Goal: Information Seeking & Learning: Find specific fact

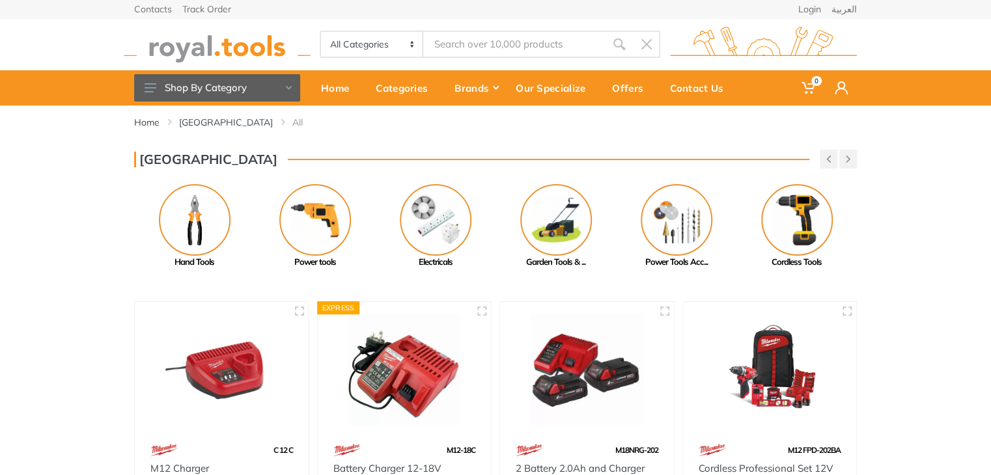
click at [549, 45] on input "Site search" at bounding box center [514, 44] width 182 height 27
paste input "4932372533"
type input "4932372533"
click at [614, 49] on icon "submit" at bounding box center [619, 44] width 13 height 13
click at [615, 40] on icon "submit" at bounding box center [619, 44] width 13 height 13
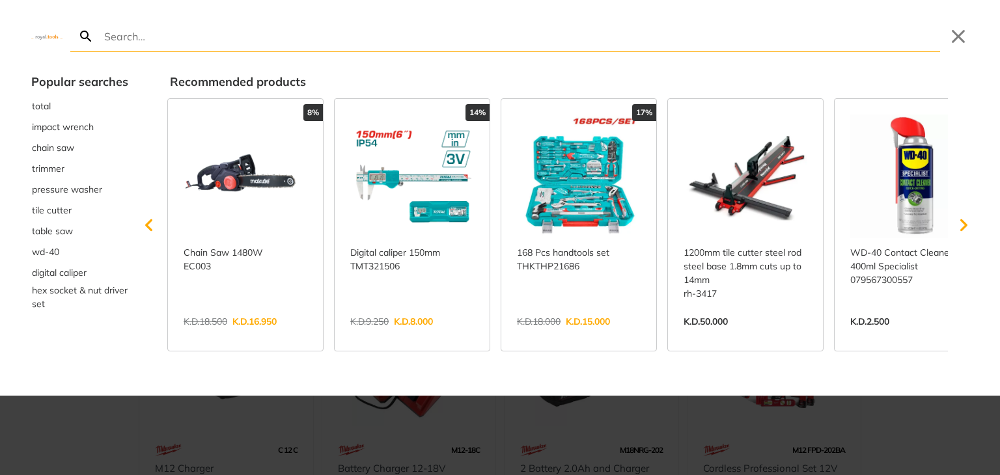
click at [622, 44] on input "Search" at bounding box center [521, 36] width 839 height 31
click at [961, 39] on button "Close" at bounding box center [958, 36] width 21 height 21
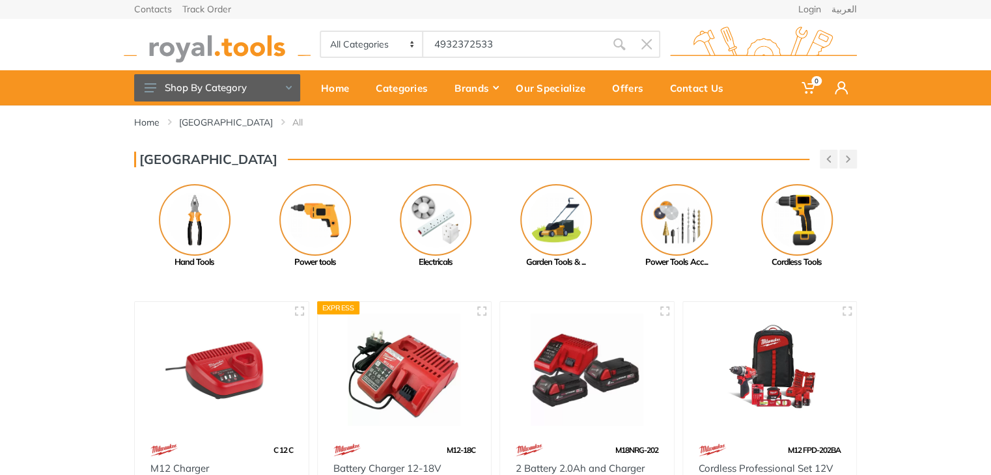
drag, startPoint x: 576, startPoint y: 49, endPoint x: 588, endPoint y: 50, distance: 11.7
click at [576, 49] on input "4932372533" at bounding box center [514, 44] width 182 height 27
click at [620, 44] on icon "submit" at bounding box center [619, 44] width 13 height 13
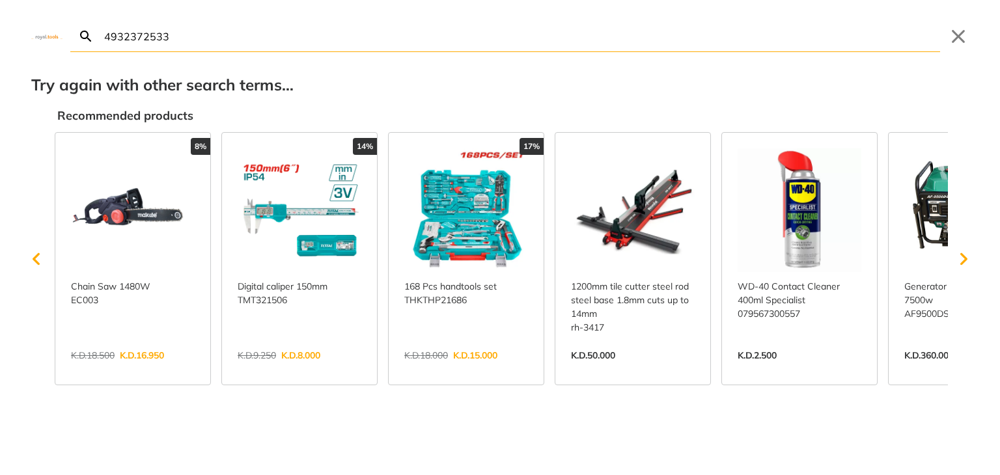
click at [768, 47] on input "4932372533" at bounding box center [521, 36] width 839 height 31
click at [956, 37] on button "Close" at bounding box center [958, 36] width 21 height 21
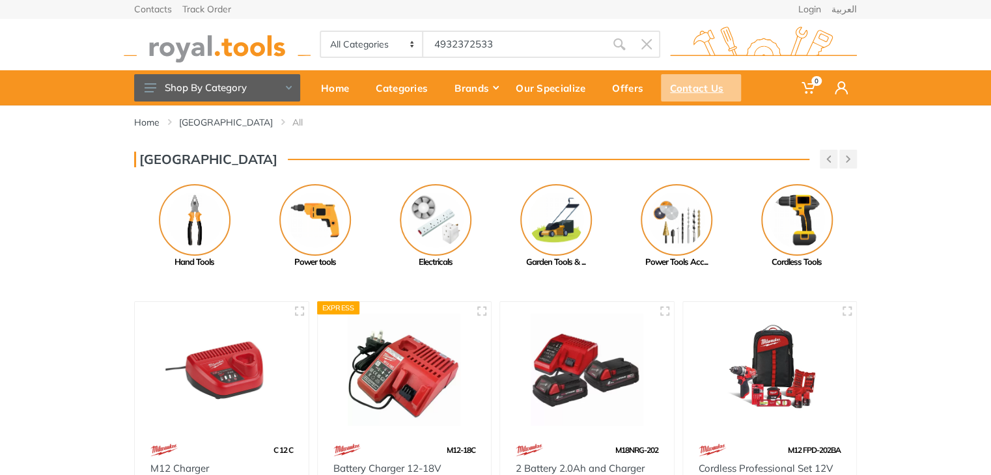
click at [703, 91] on div "Contact Us" at bounding box center [701, 87] width 80 height 27
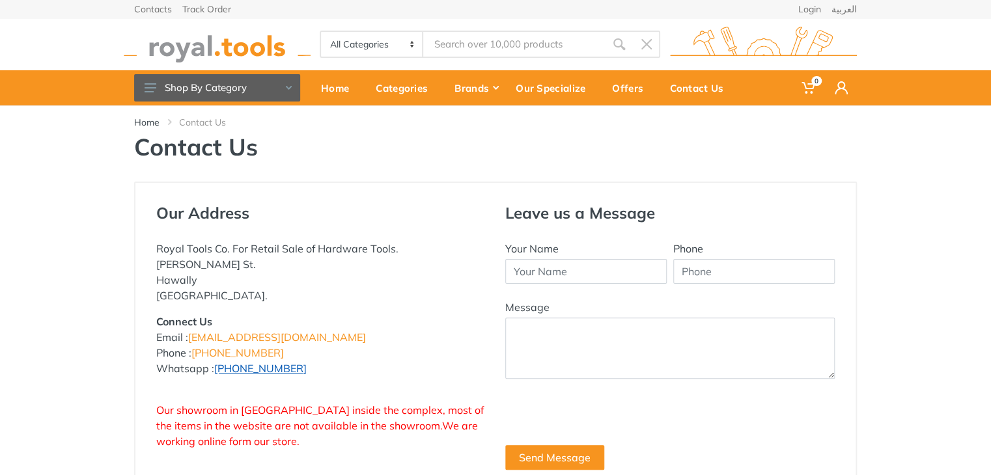
click at [277, 371] on link "+965 96777125" at bounding box center [260, 368] width 92 height 13
copy link "96777125"
drag, startPoint x: 301, startPoint y: 371, endPoint x: 242, endPoint y: 372, distance: 59.3
click at [242, 372] on p "Connect Us Email : info@royal.tools Phone : +965 22620757 Whatsapp : +965 96777…" at bounding box center [320, 345] width 329 height 63
click at [432, 244] on p "Royal Tools Co. For Retail Sale of Hardware Tools. Abdullah Al-Othman St. Hawal…" at bounding box center [320, 272] width 329 height 63
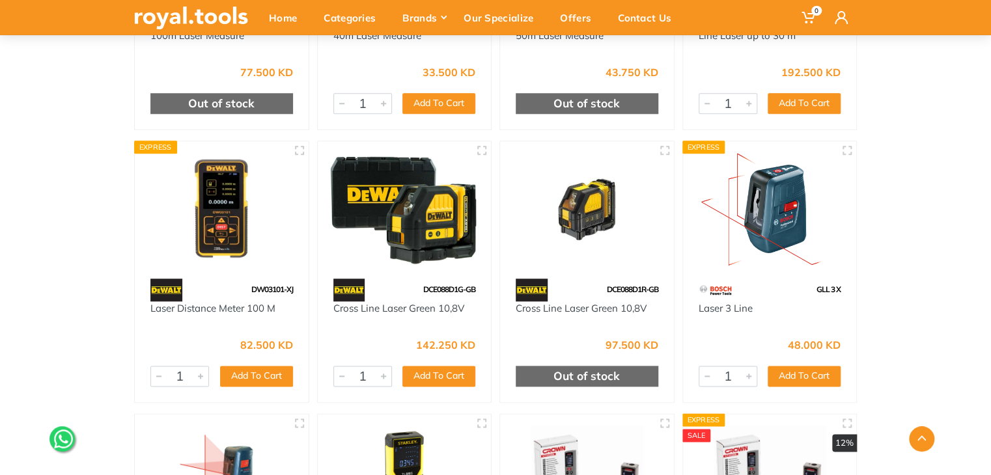
scroll to position [651, 0]
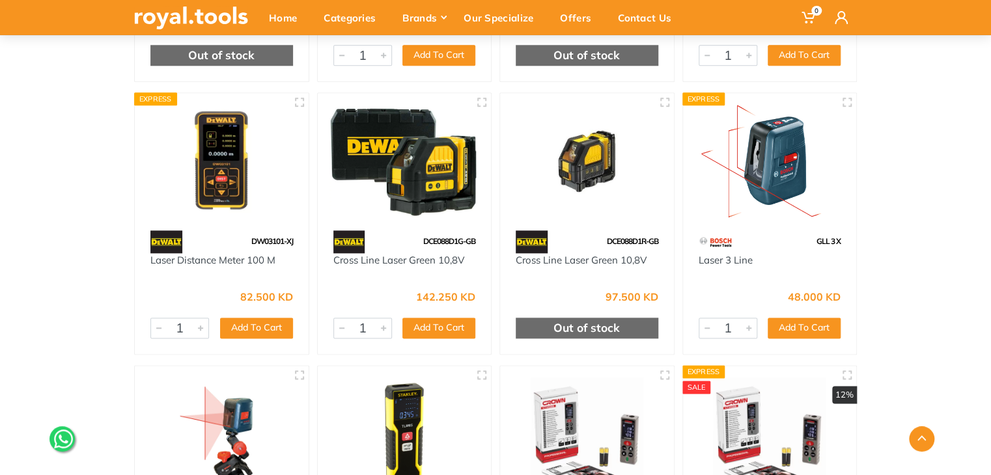
click at [770, 211] on img at bounding box center [770, 161] width 150 height 113
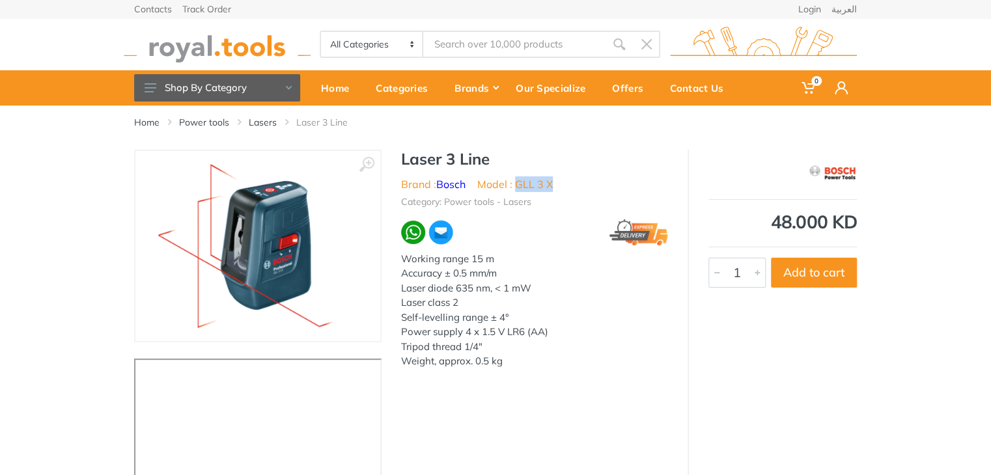
drag, startPoint x: 560, startPoint y: 184, endPoint x: 516, endPoint y: 184, distance: 44.3
click at [516, 184] on ul "Brand : Bosch Model : GLL 3 X" at bounding box center [534, 184] width 267 height 16
copy li "GLL 3 X"
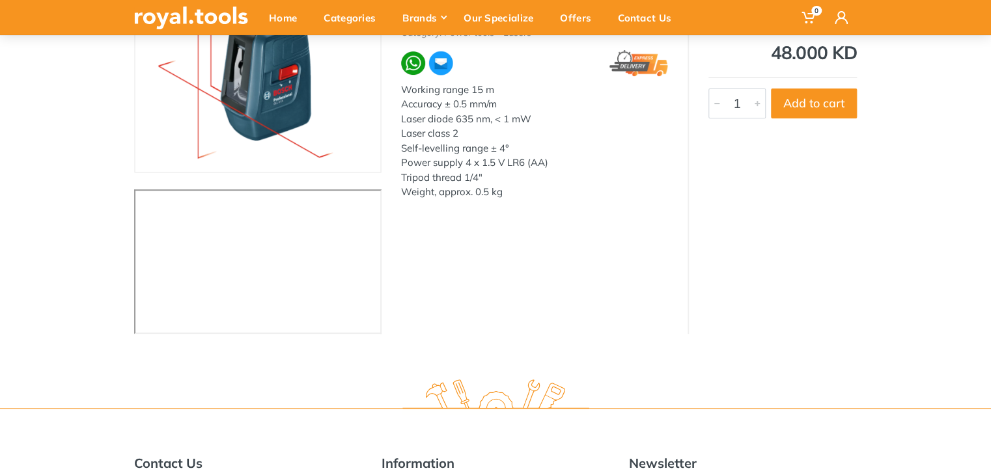
scroll to position [65, 0]
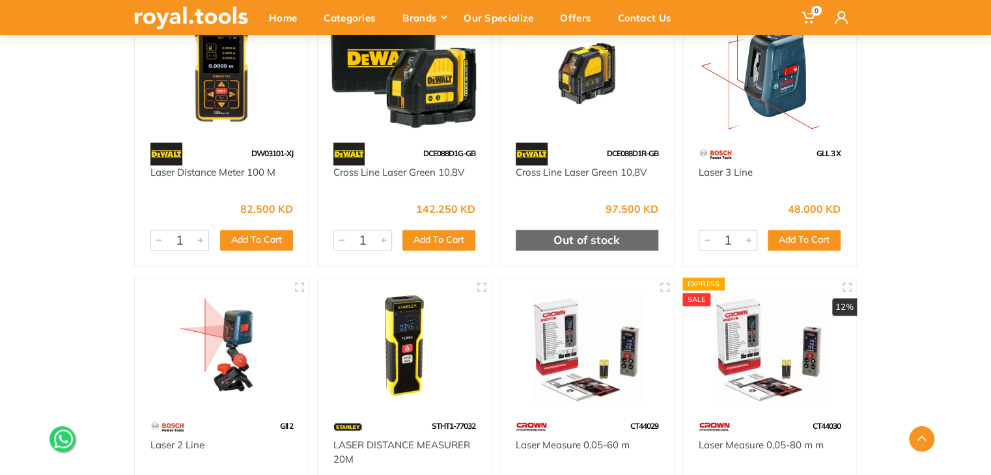
scroll to position [724, 0]
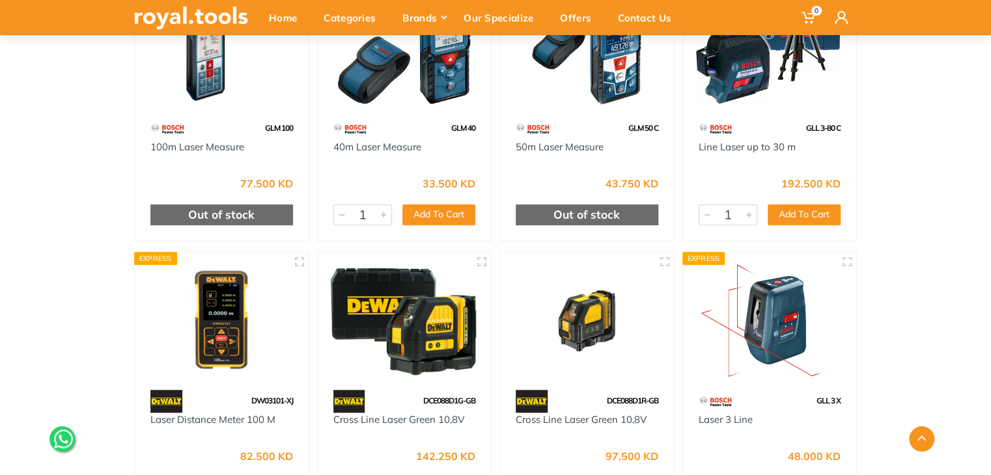
scroll to position [521, 0]
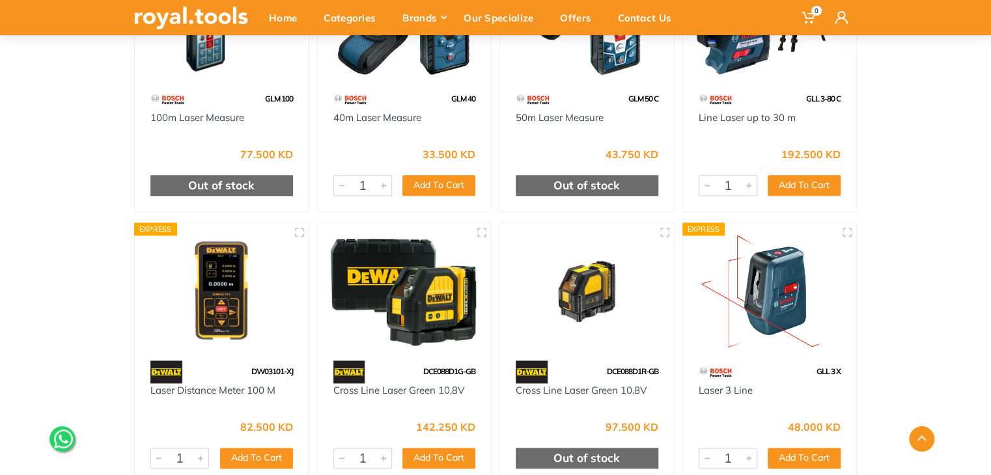
click at [764, 261] on img at bounding box center [770, 291] width 150 height 113
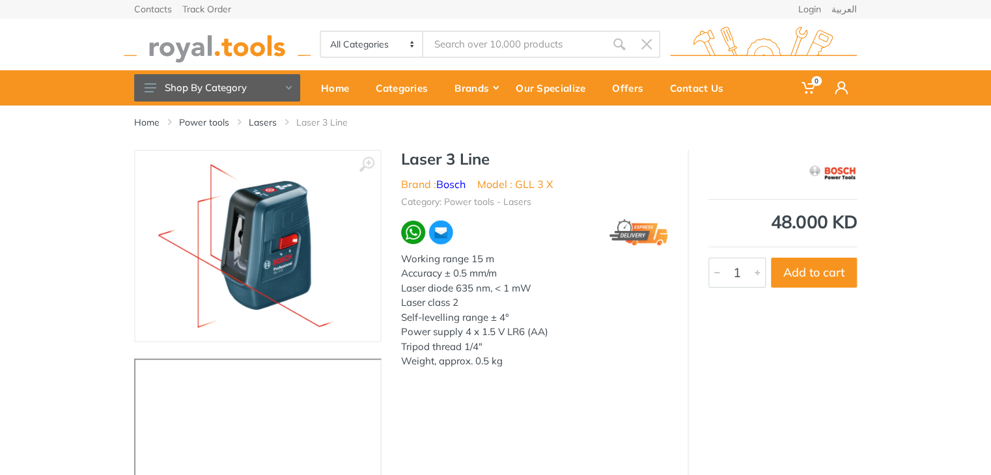
click at [543, 187] on li "Model : GLL 3 X" at bounding box center [515, 184] width 76 height 16
drag, startPoint x: 559, startPoint y: 187, endPoint x: 516, endPoint y: 182, distance: 43.9
click at [516, 182] on ul "Brand : Bosch Model : GLL 3 X" at bounding box center [534, 184] width 267 height 16
copy li "GLL 3 X"
